Goal: Find specific page/section: Find specific page/section

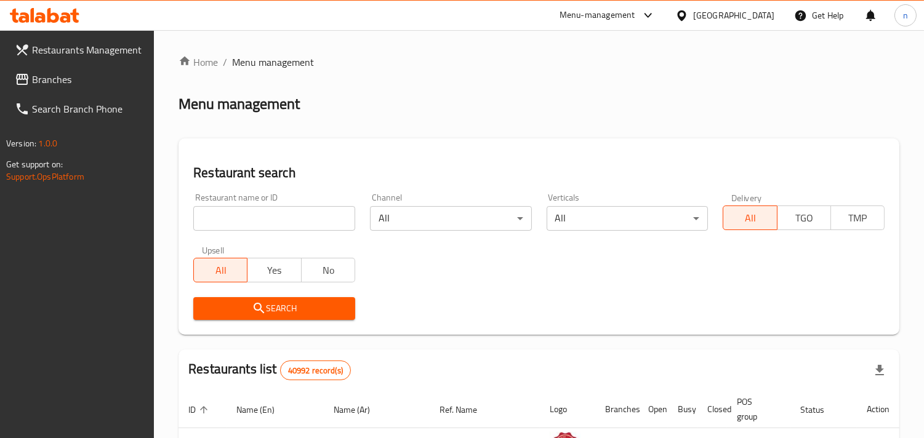
click at [684, 17] on icon at bounding box center [681, 15] width 9 height 10
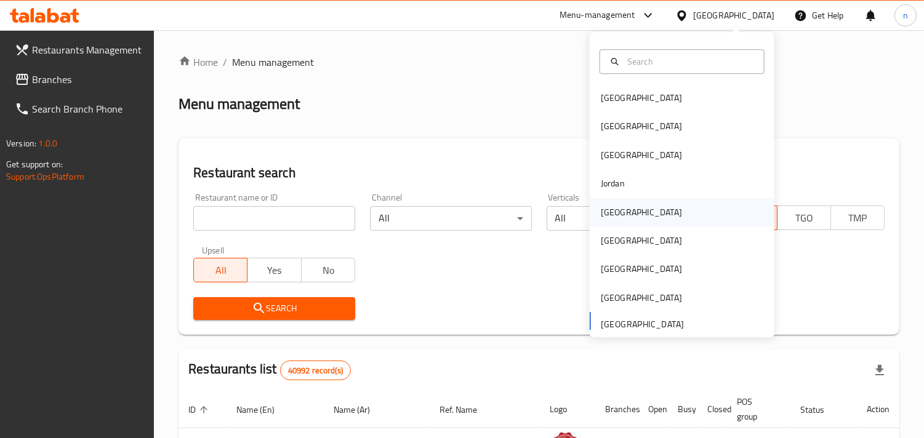
click at [610, 217] on div "Kuwait" at bounding box center [641, 213] width 81 height 14
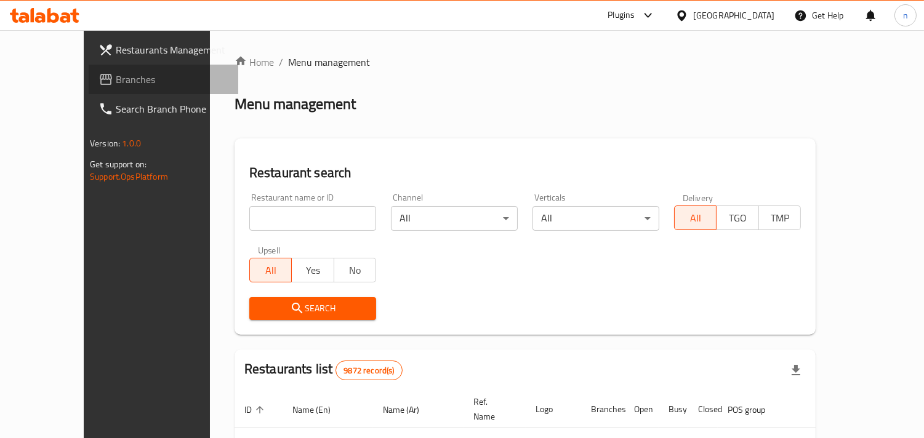
click at [89, 69] on link "Branches" at bounding box center [164, 80] width 150 height 30
